Goal: Find specific page/section: Find specific page/section

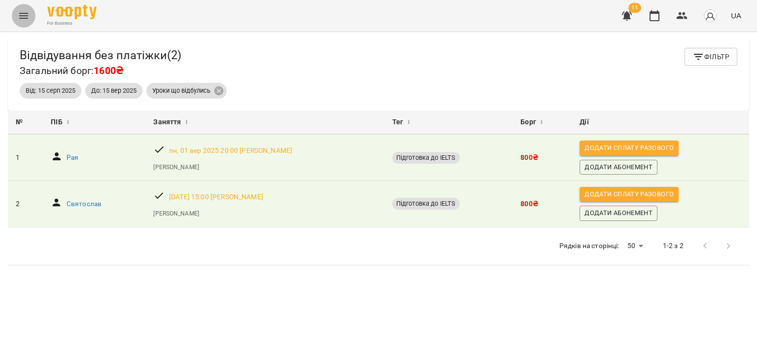
click at [22, 18] on icon "Menu" at bounding box center [23, 16] width 9 height 6
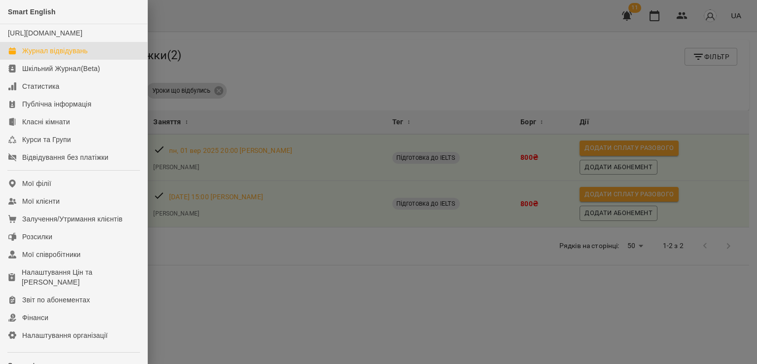
click at [69, 56] on div "Журнал відвідувань" at bounding box center [55, 51] width 66 height 10
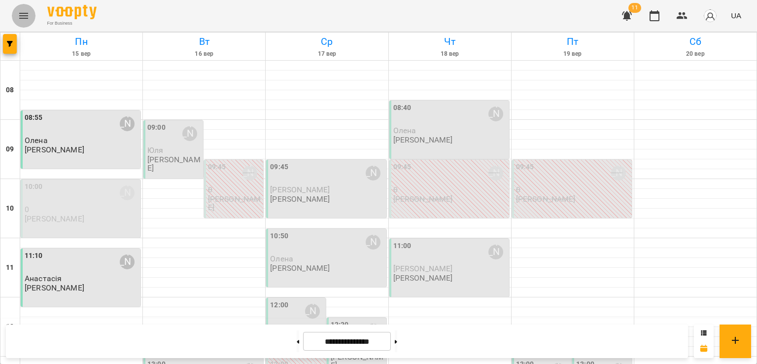
click at [26, 14] on icon "Menu" at bounding box center [24, 16] width 12 height 12
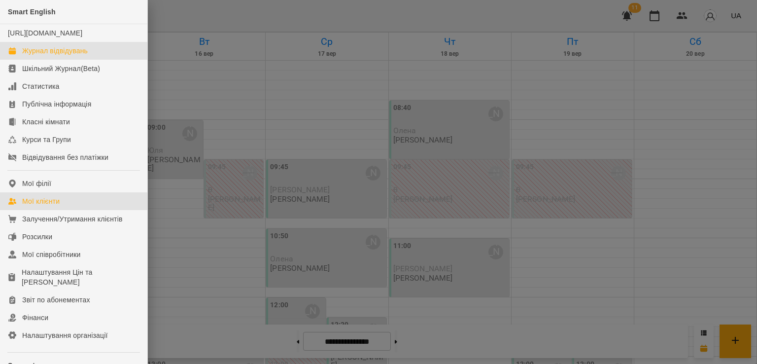
click at [73, 210] on link "Мої клієнти" at bounding box center [73, 201] width 147 height 18
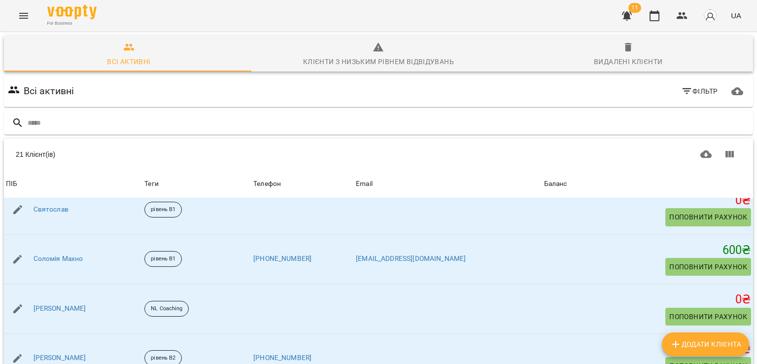
scroll to position [814, 0]
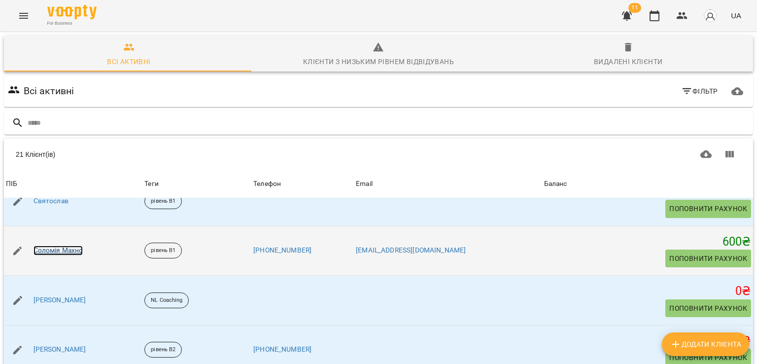
click at [67, 249] on link "Соломія Махно" at bounding box center [59, 250] width 50 height 10
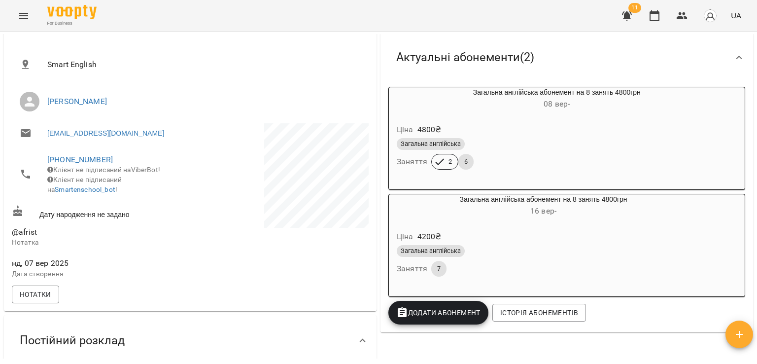
scroll to position [158, 0]
